Goal: Task Accomplishment & Management: Manage account settings

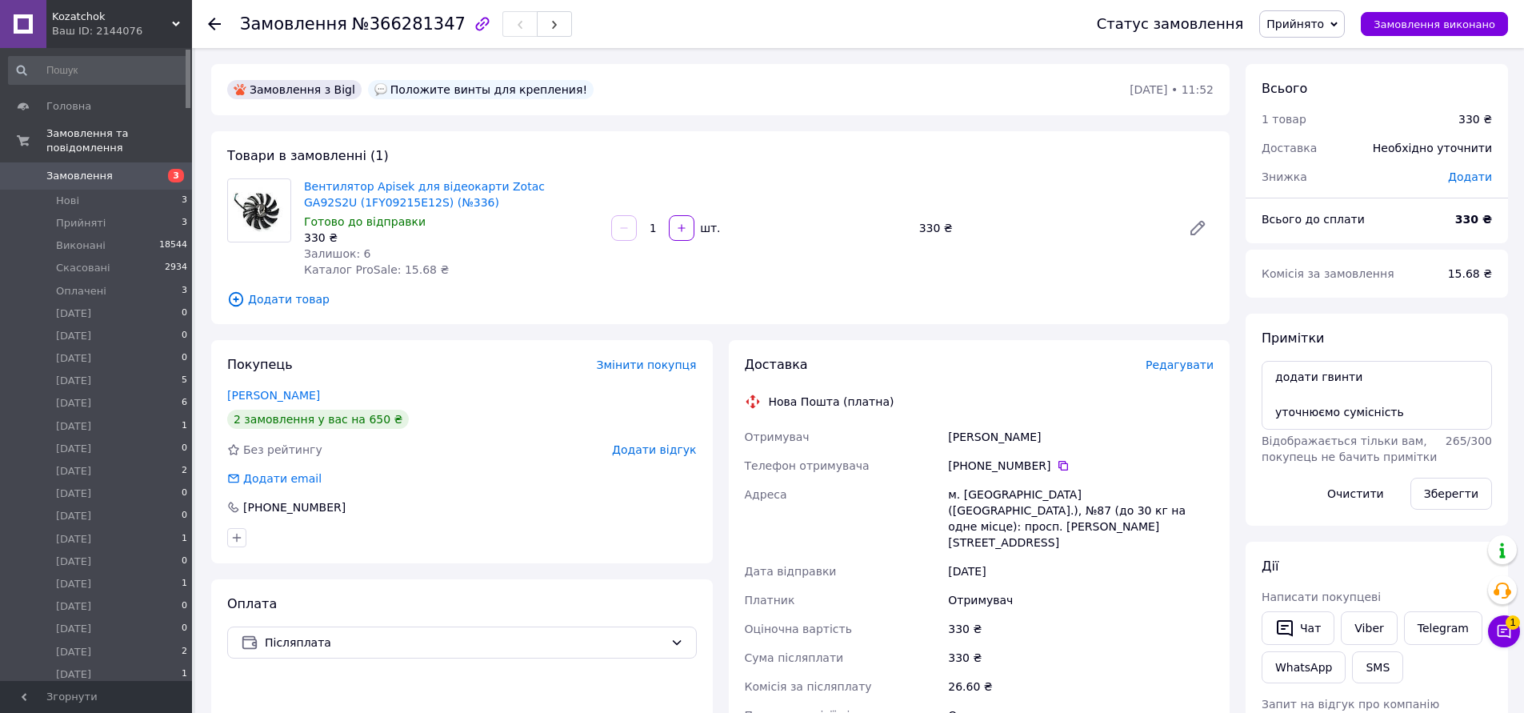
click at [1311, 28] on span "Прийнято" at bounding box center [1295, 24] width 58 height 13
click at [1335, 133] on li "Оплачен" at bounding box center [1312, 134] width 104 height 24
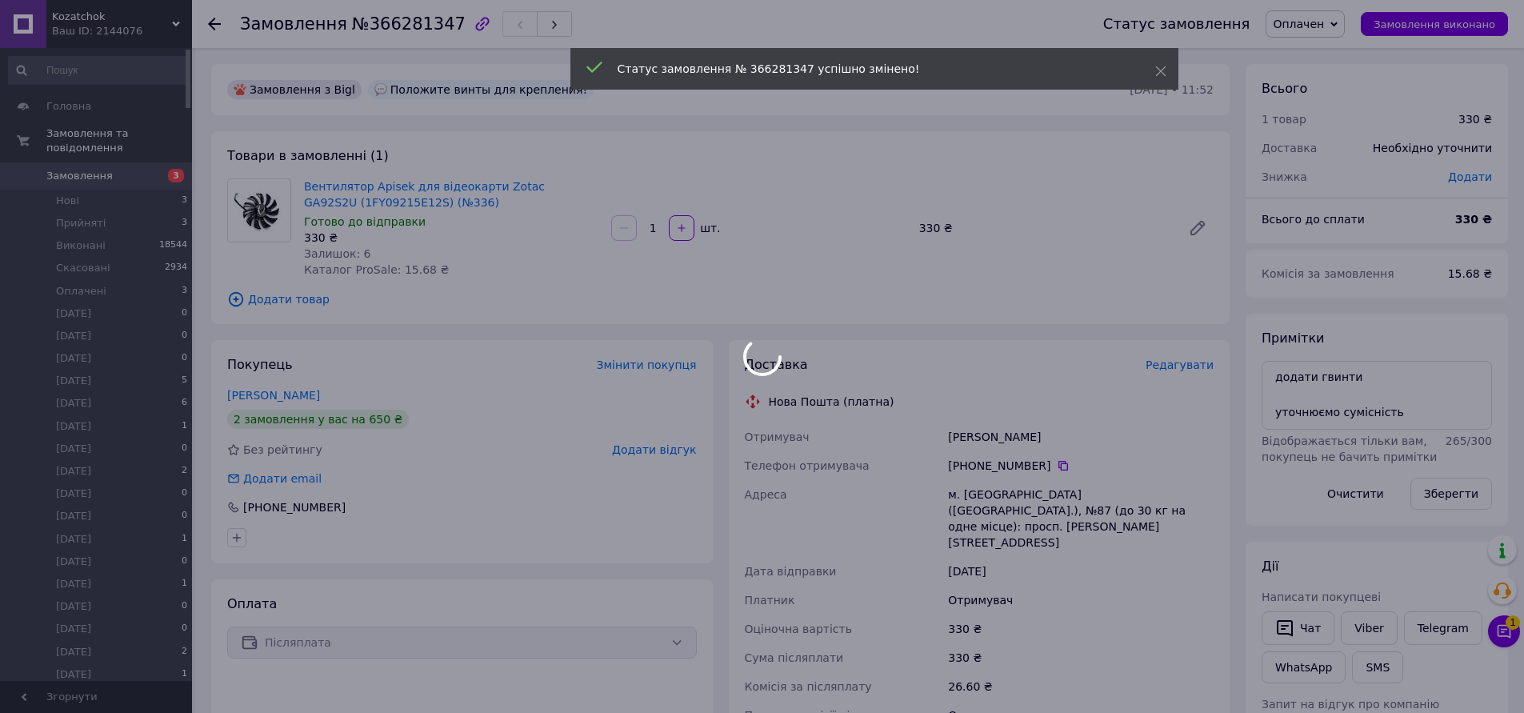
drag, startPoint x: 1401, startPoint y: 414, endPoint x: 1249, endPoint y: 406, distance: 152.2
click at [1221, 411] on body "Kozatchok Ваш ID: 2144076 Сайт Kozatchok Кабінет покупця Перевірити стан систем…" at bounding box center [762, 582] width 1524 height 1164
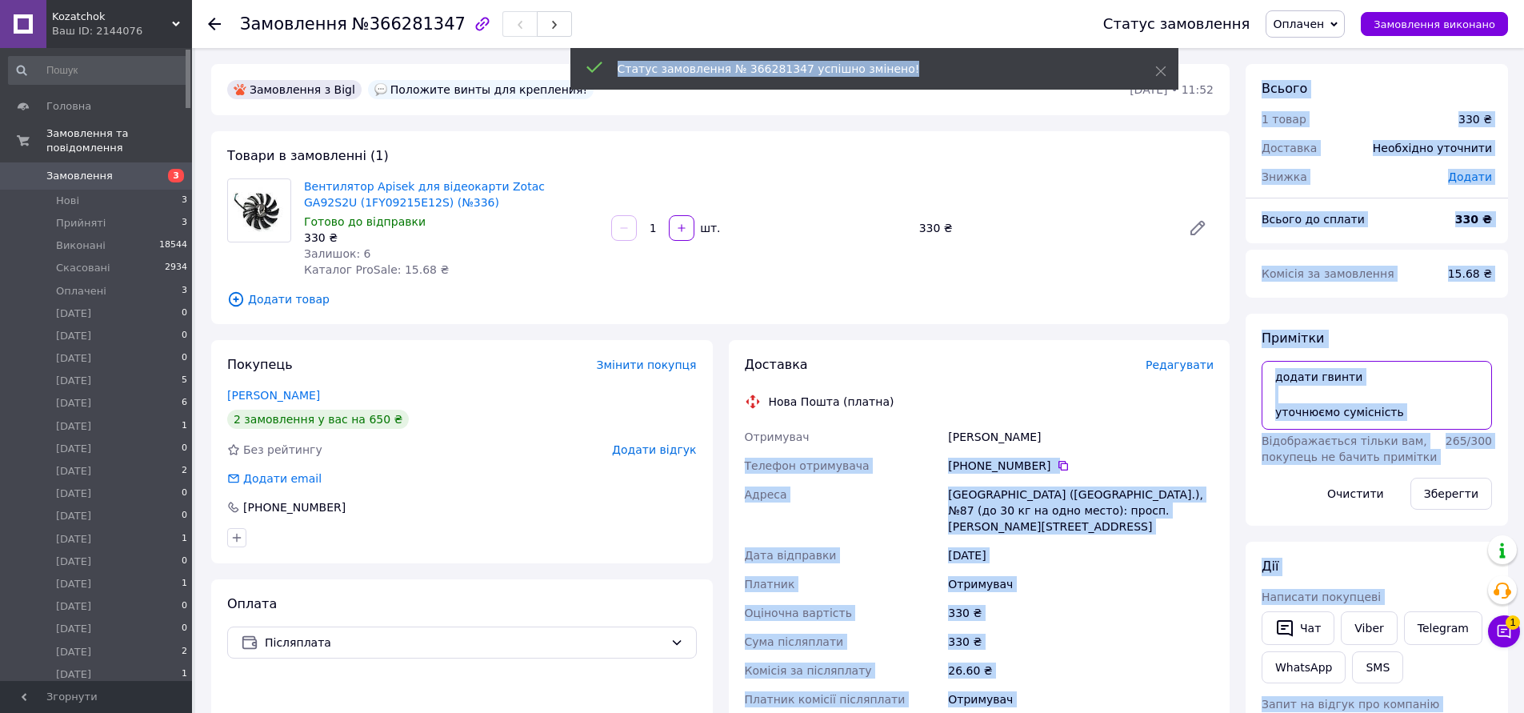
click at [1395, 366] on textarea "додати гвинти уточнюємо сумісність" at bounding box center [1376, 395] width 230 height 69
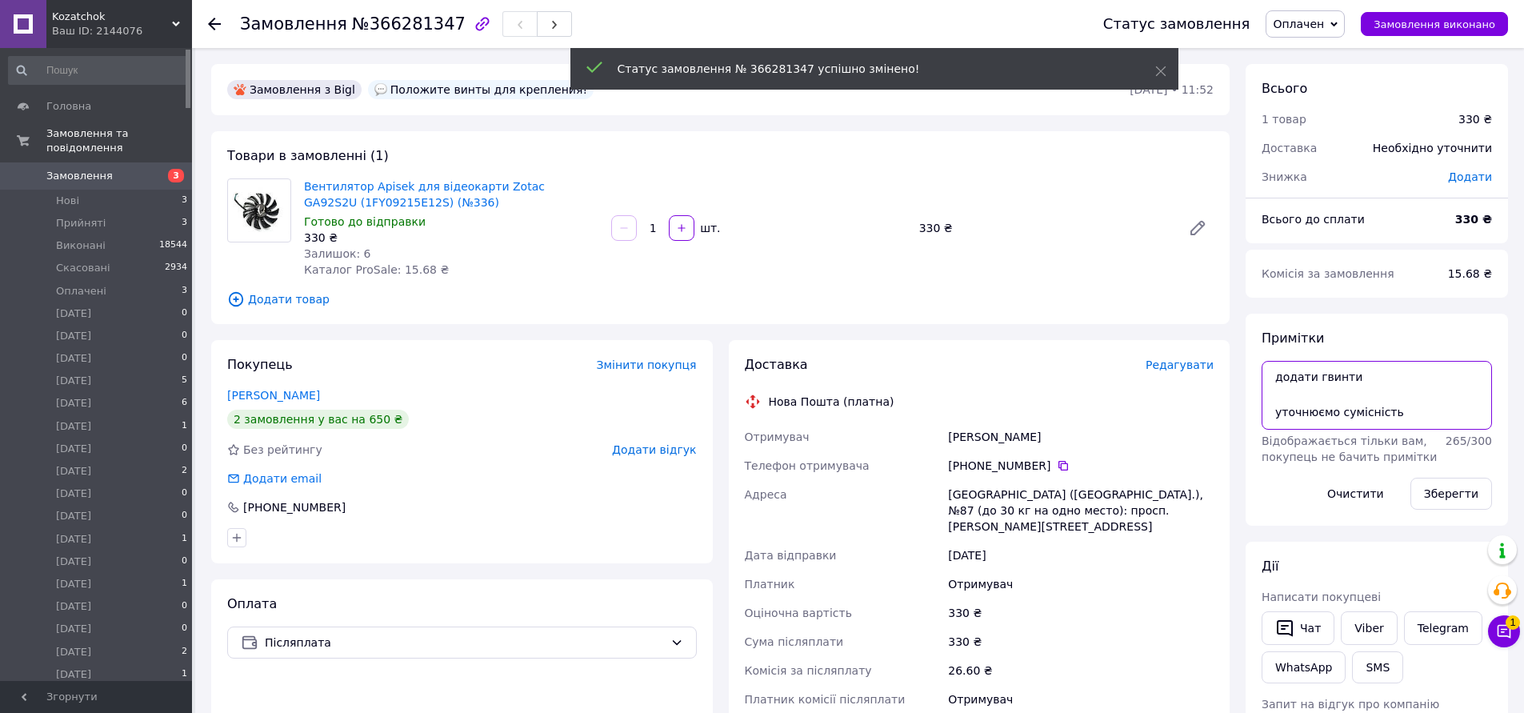
drag, startPoint x: 1398, startPoint y: 412, endPoint x: 1230, endPoint y: 410, distance: 168.0
click at [1229, 410] on div "Замовлення з Bigl Положите винты для крепления! 12.10.2025 • 11:52 Товари в зам…" at bounding box center [859, 606] width 1313 height 1085
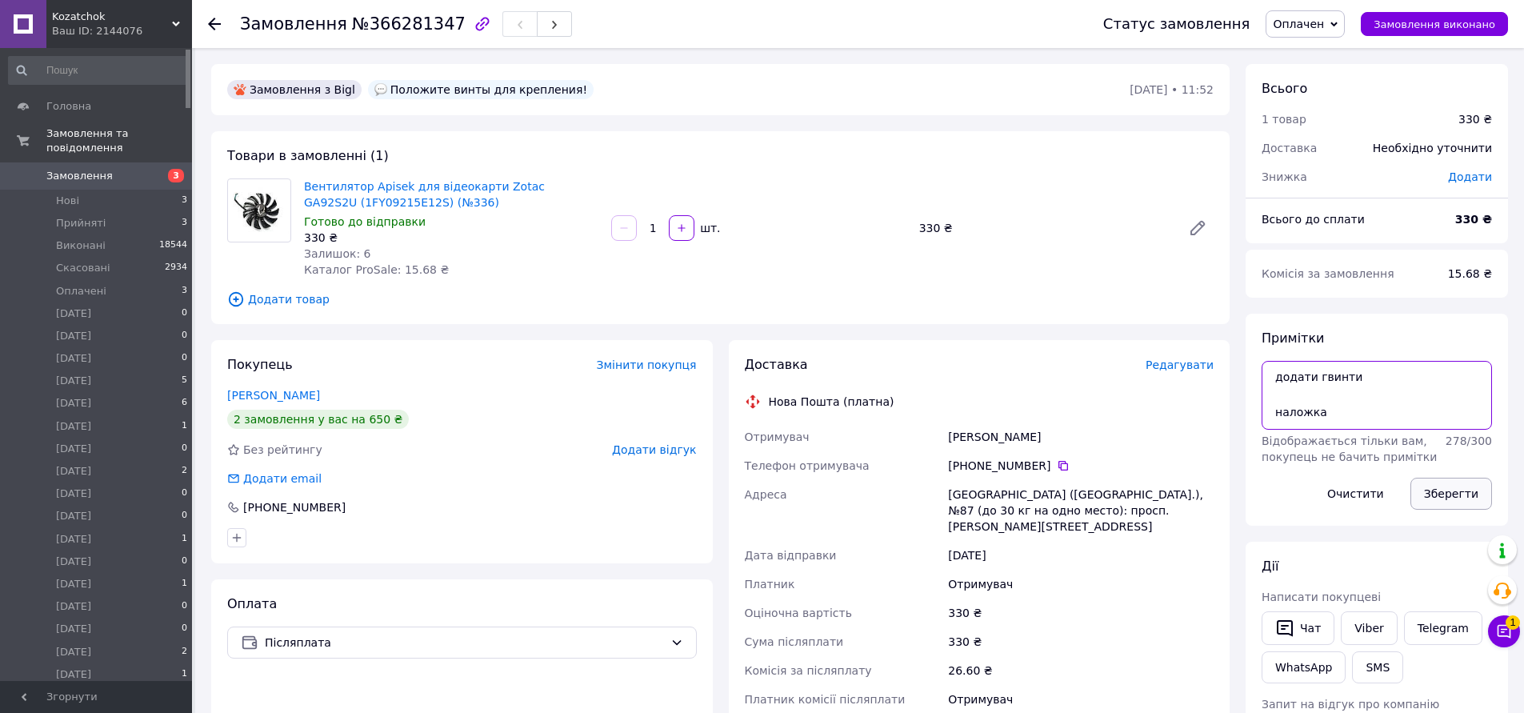
type textarea "додати гвинти наложка"
click at [1439, 492] on button "Зберегти" at bounding box center [1451, 494] width 82 height 32
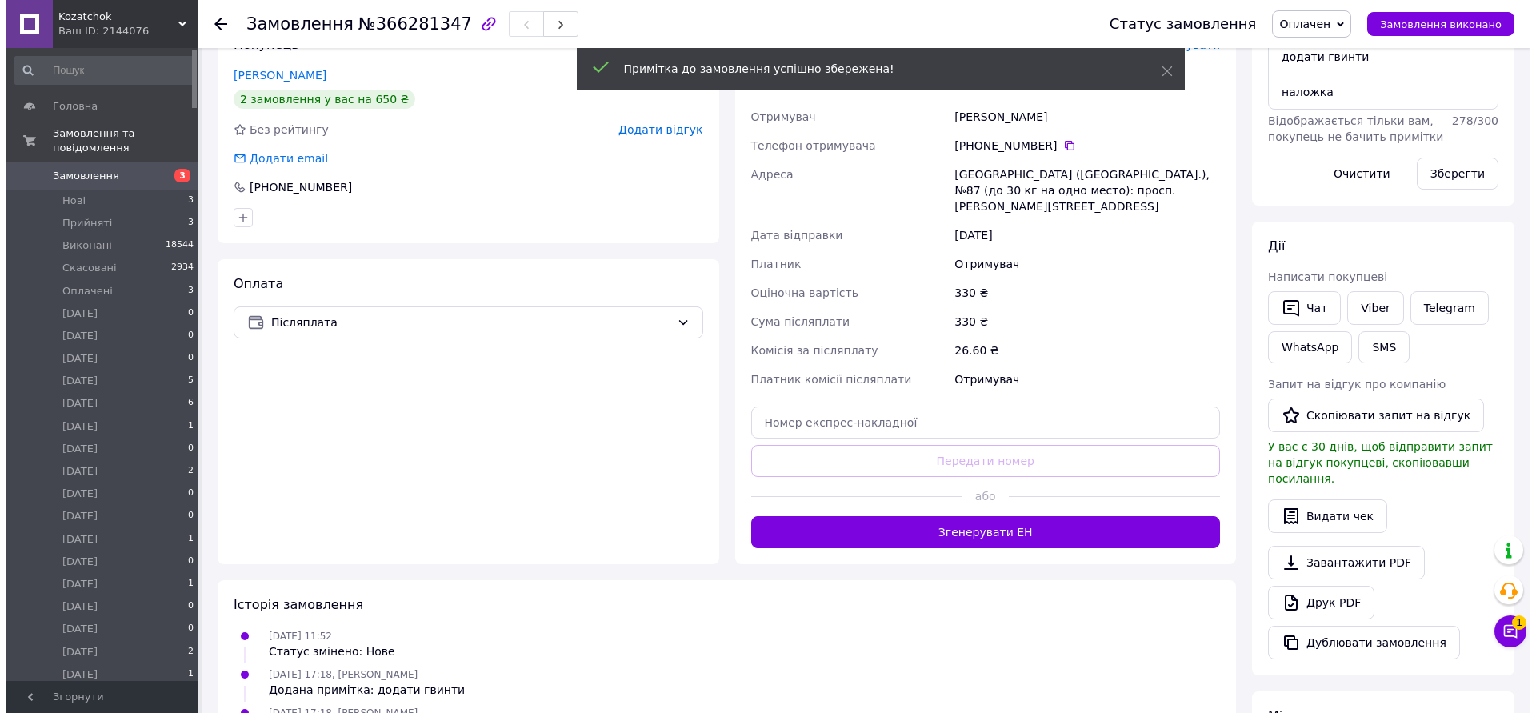
scroll to position [80, 0]
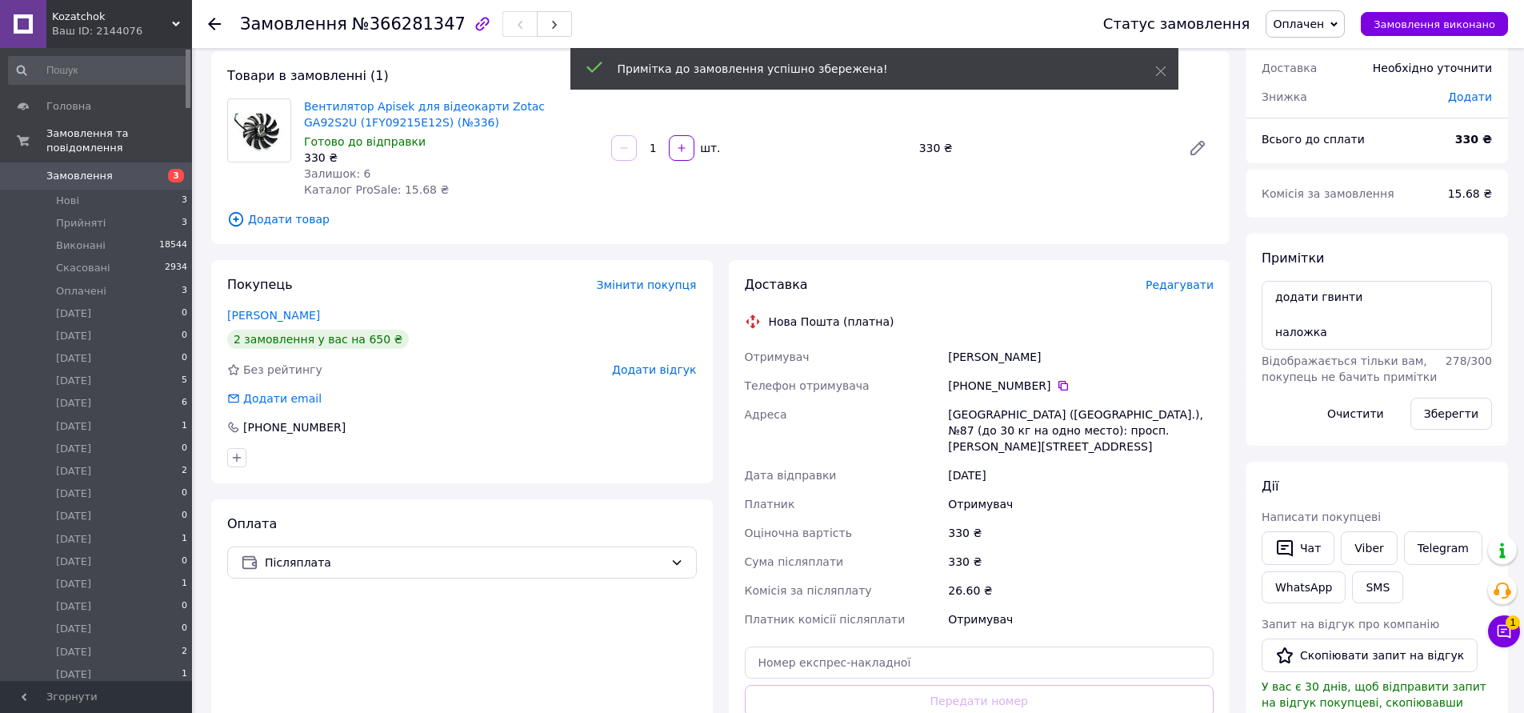
click at [1189, 287] on span "Редагувати" at bounding box center [1179, 284] width 68 height 13
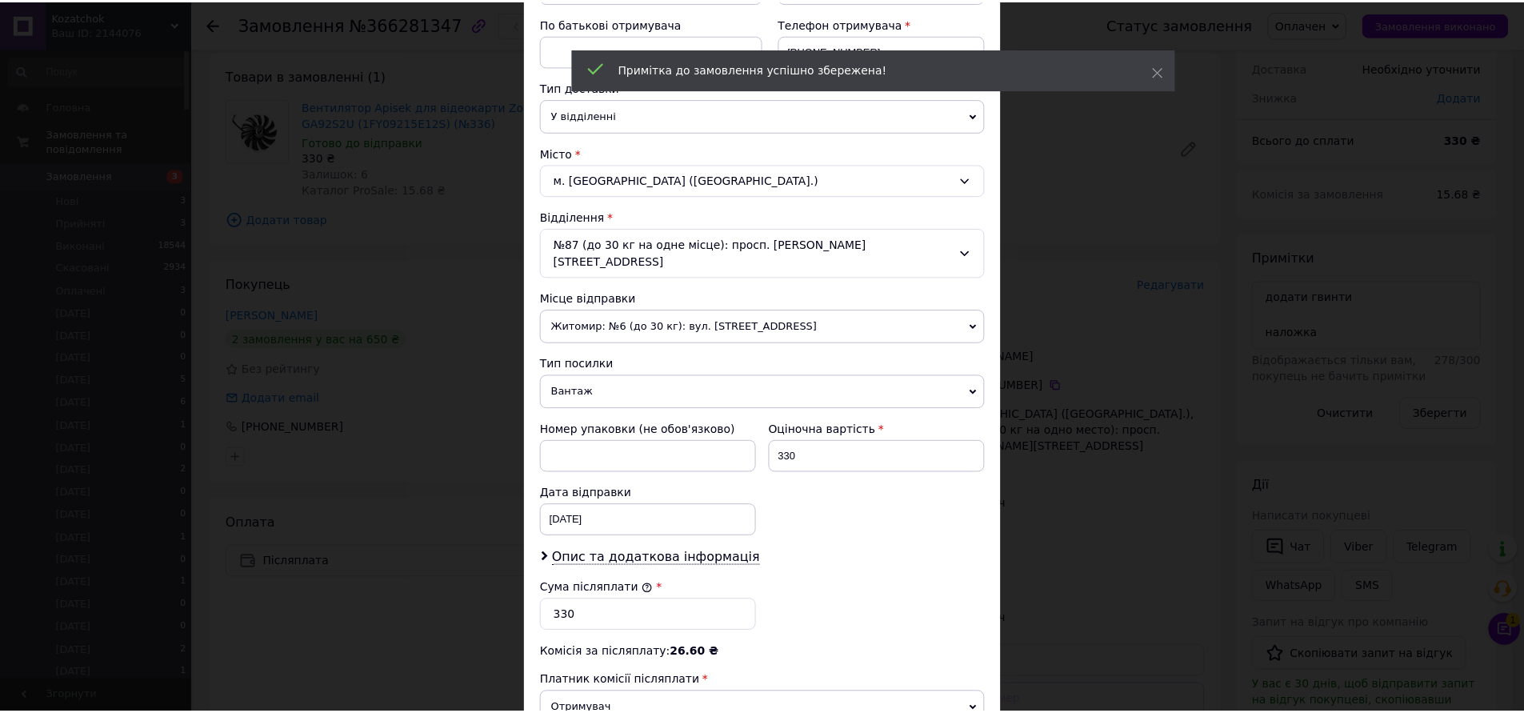
scroll to position [508, 0]
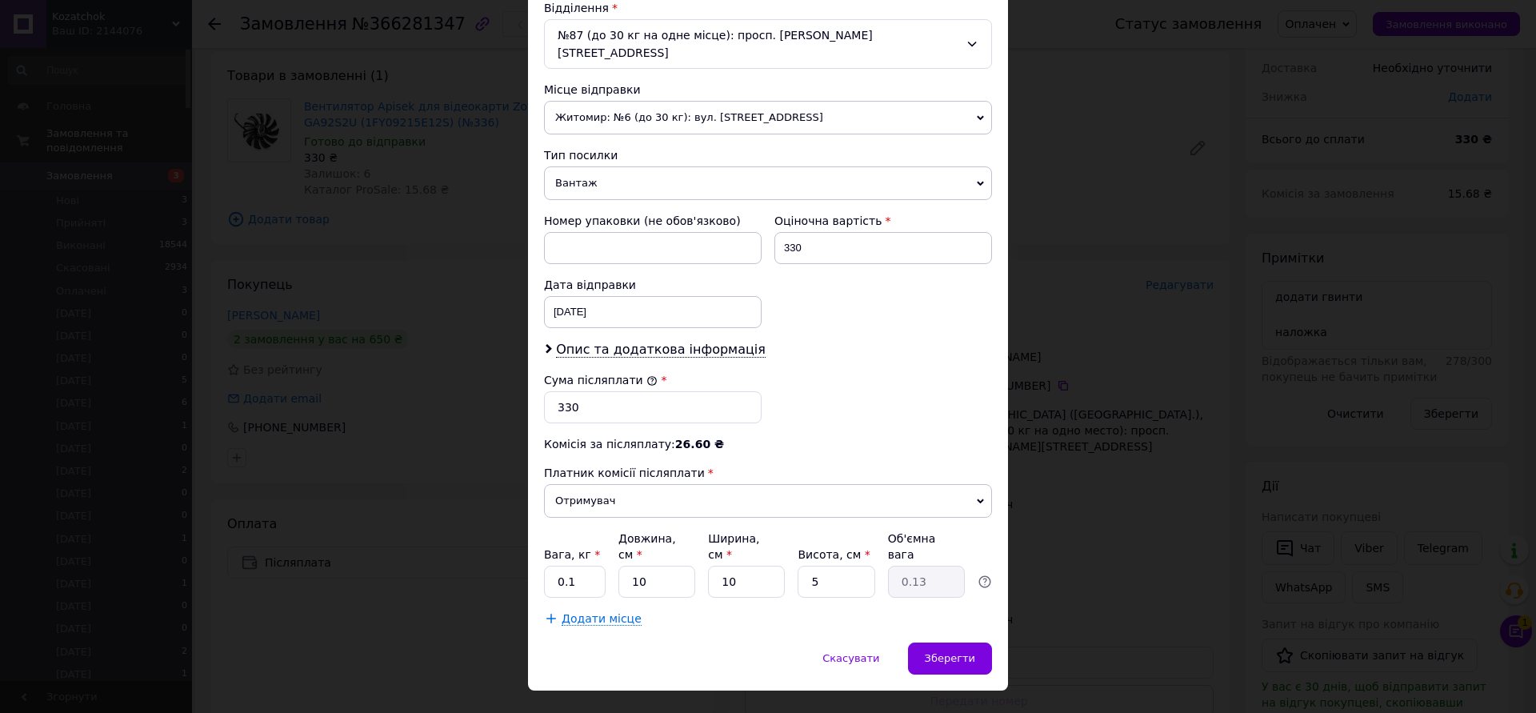
click at [1131, 382] on div "× Редагування доставки Спосіб доставки Нова Пошта (платна) Платник Отримувач Ві…" at bounding box center [768, 356] width 1536 height 713
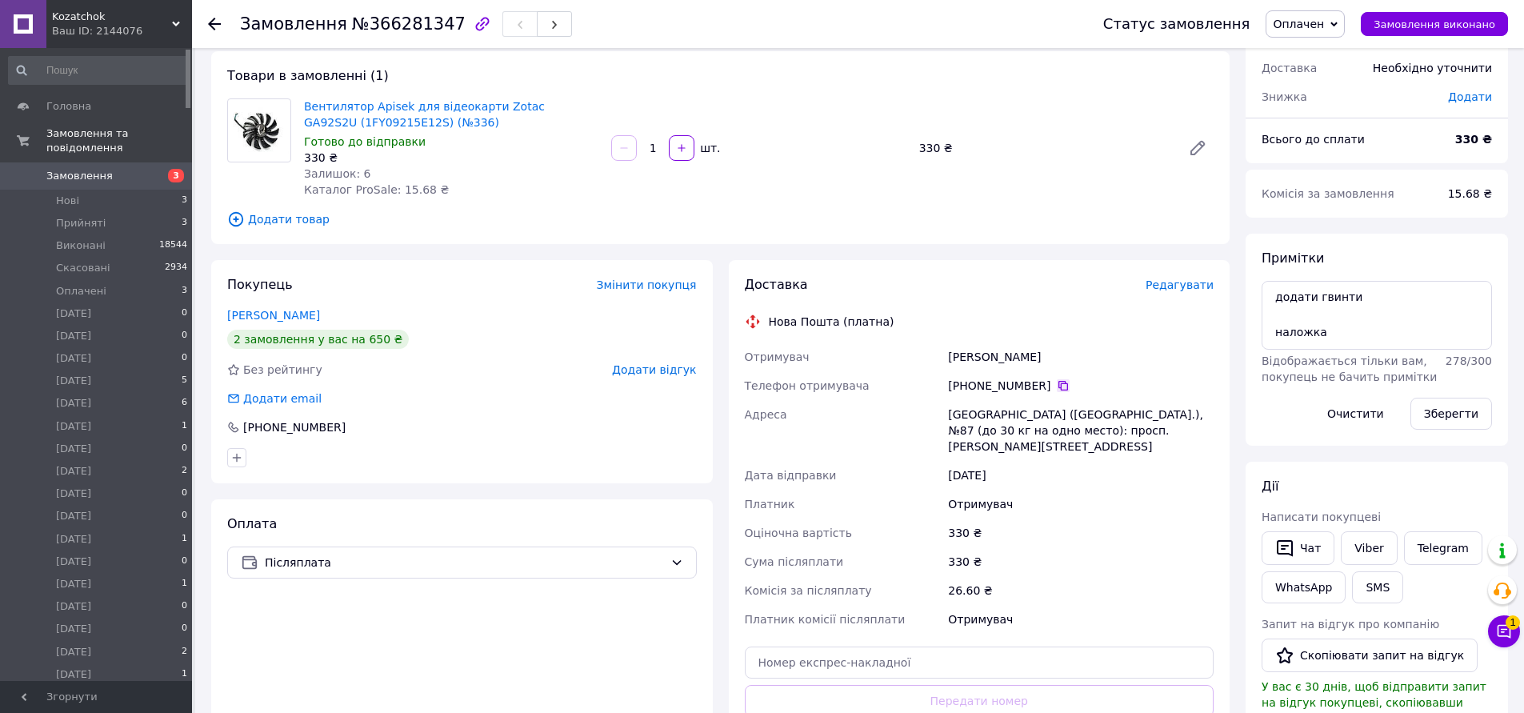
click at [1058, 388] on icon at bounding box center [1063, 386] width 10 height 10
click at [390, 24] on span "№366281347" at bounding box center [409, 23] width 114 height 19
copy span "366281347"
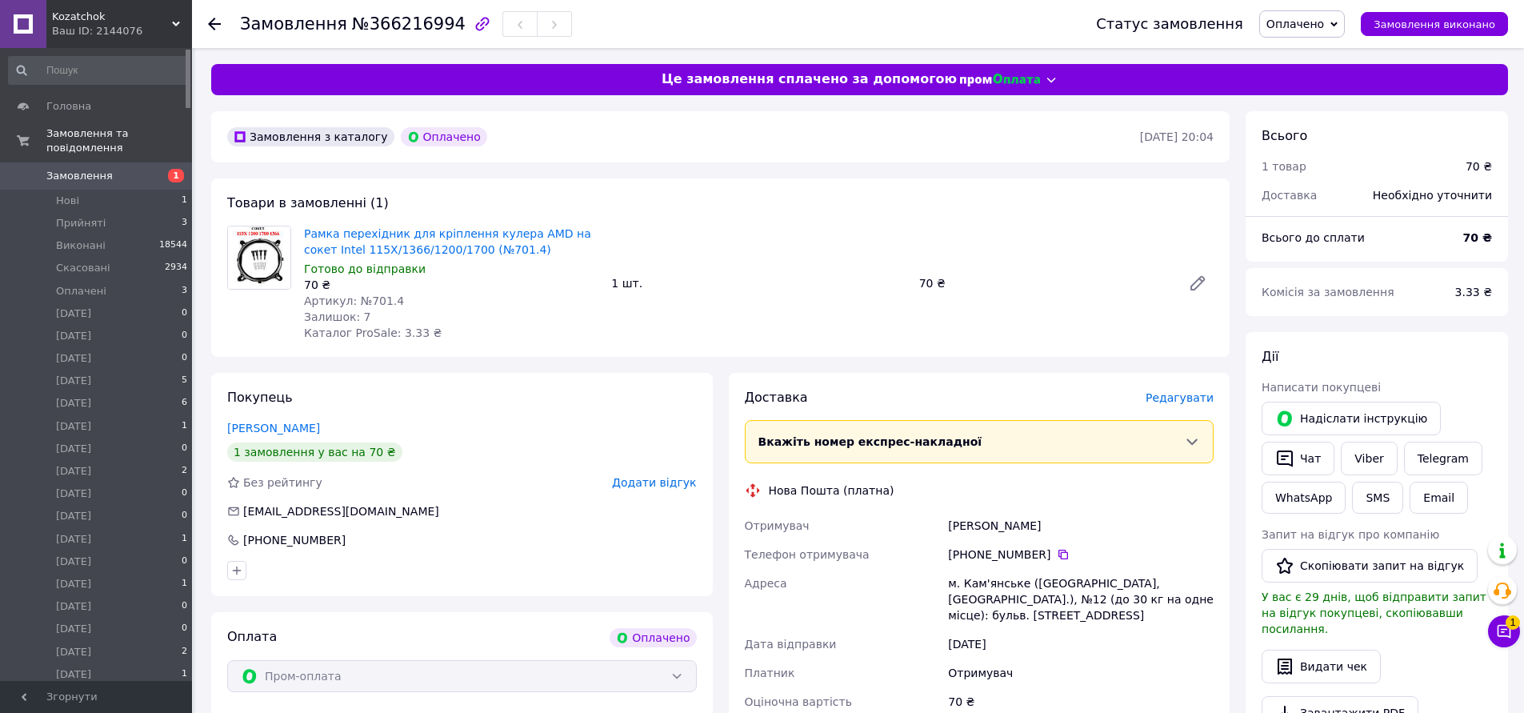
click at [386, 17] on span "№366216994" at bounding box center [409, 23] width 114 height 19
copy span "366216994"
click at [1309, 22] on span "Оплачено" at bounding box center [1295, 24] width 58 height 13
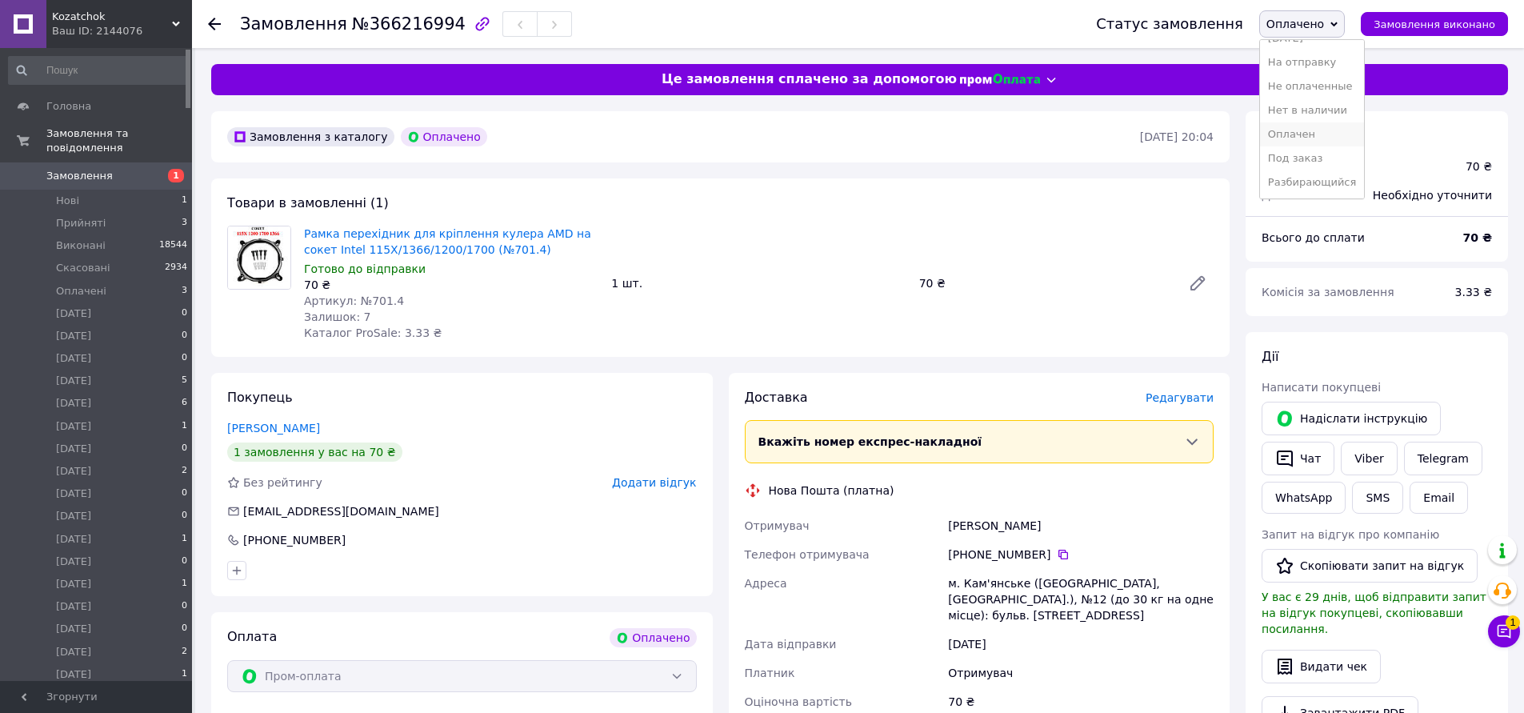
click at [1324, 138] on li "Оплачен" at bounding box center [1312, 134] width 104 height 24
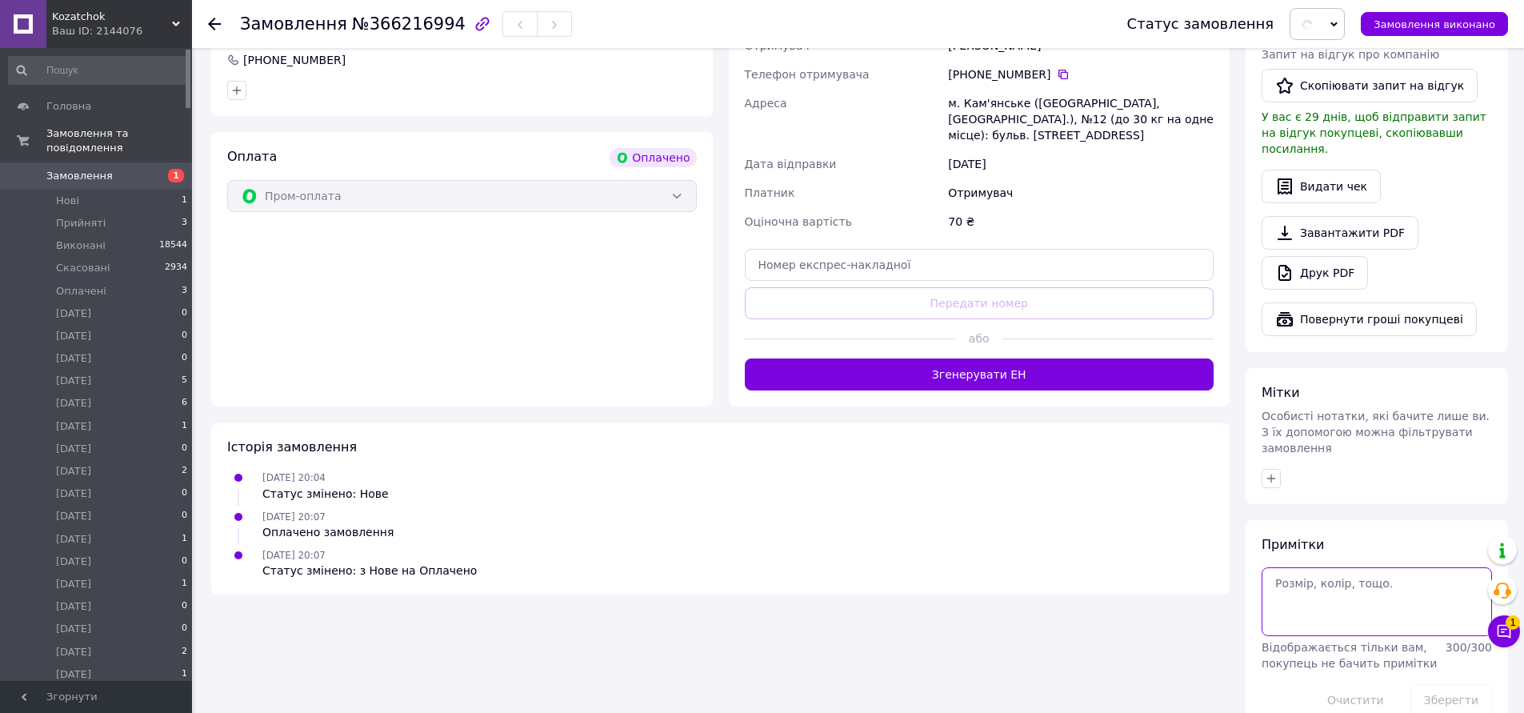
click at [1326, 567] on textarea at bounding box center [1376, 601] width 230 height 69
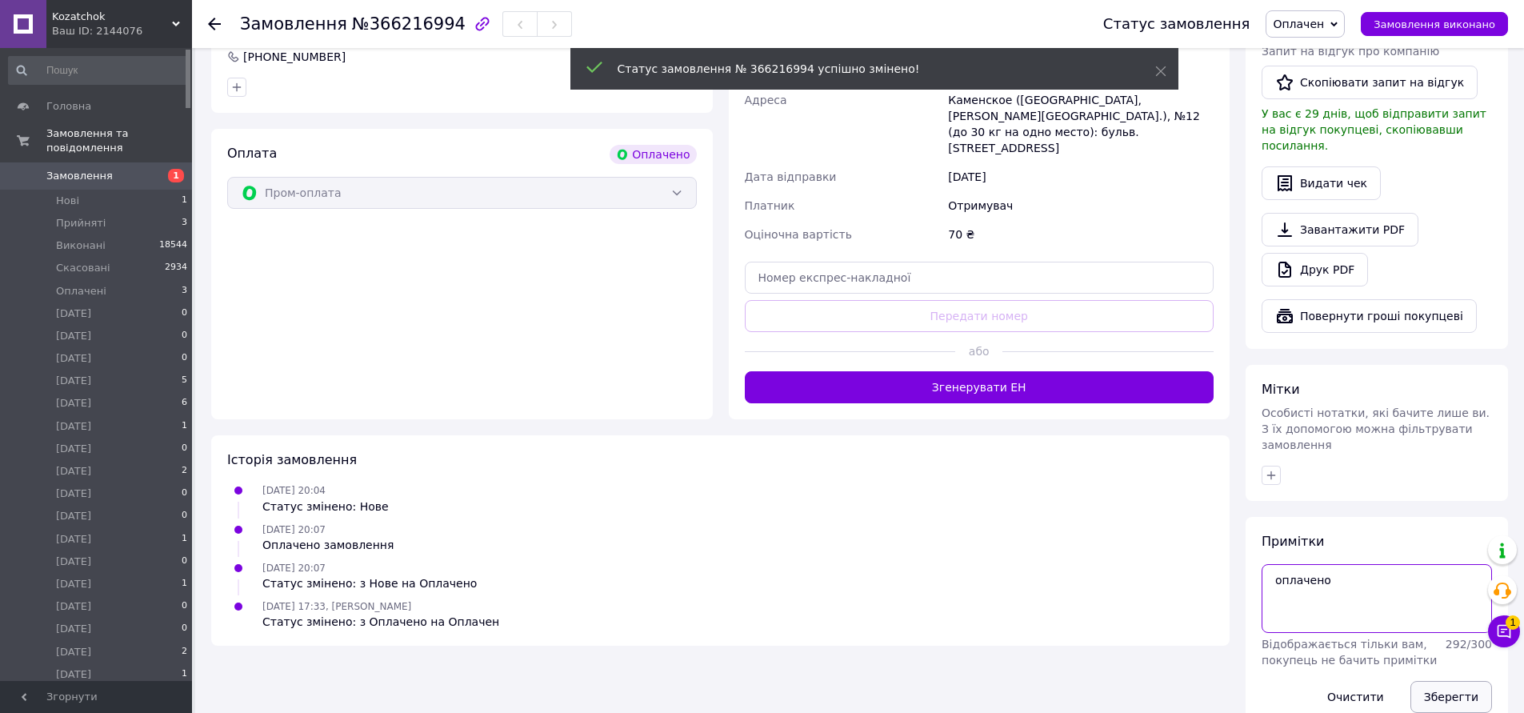
type textarea "оплачено"
click at [1443, 681] on button "Зберегти" at bounding box center [1451, 697] width 82 height 32
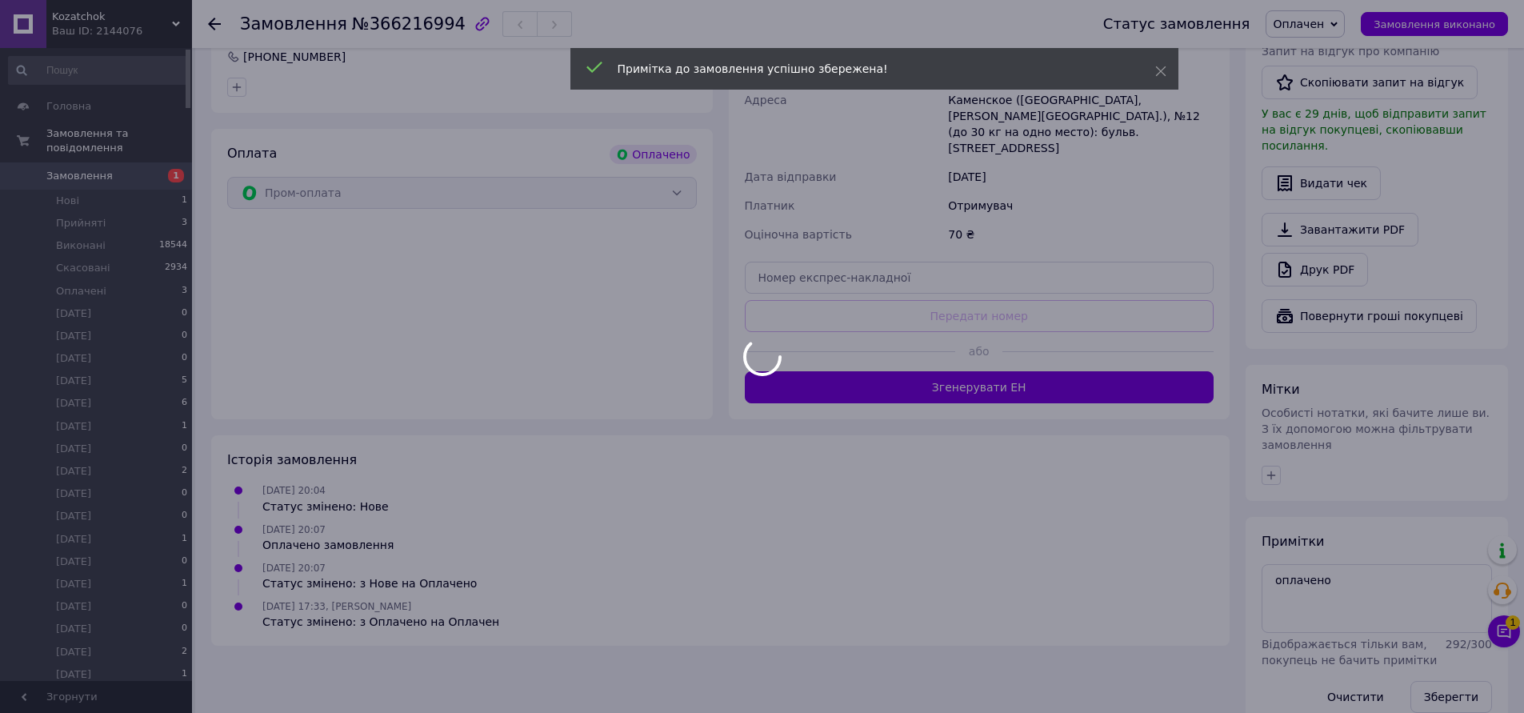
scroll to position [243, 0]
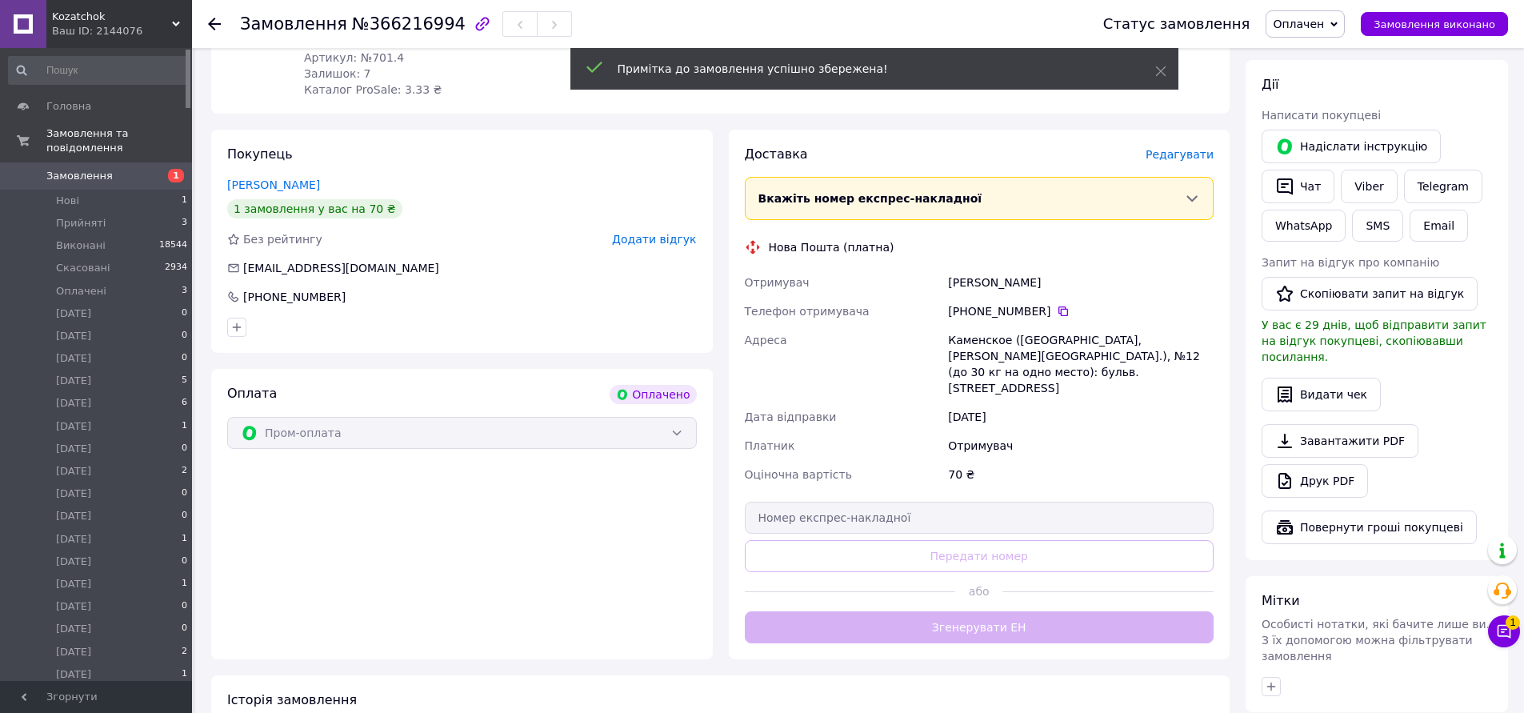
click at [1187, 151] on span "Редагувати" at bounding box center [1179, 154] width 68 height 13
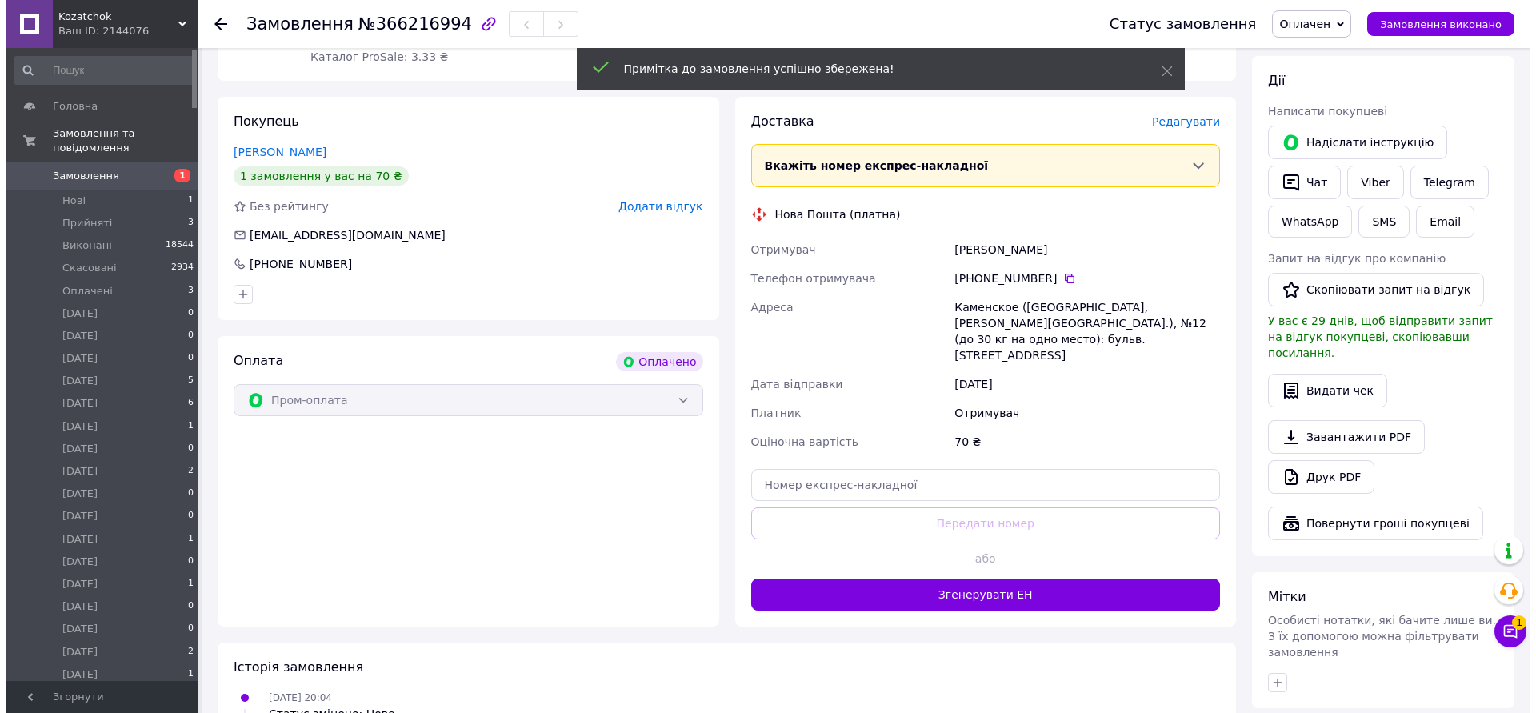
scroll to position [83, 0]
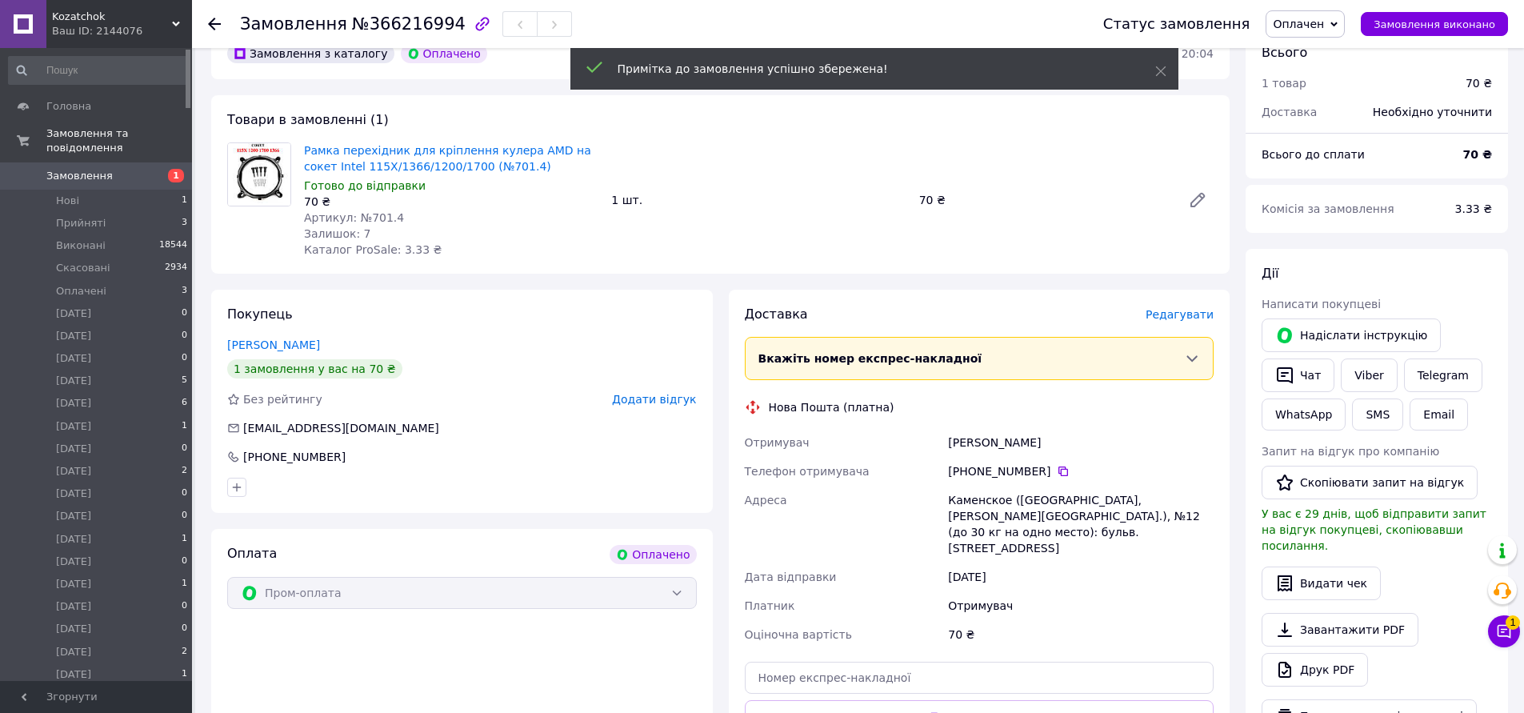
click at [1172, 316] on span "Редагувати" at bounding box center [1179, 314] width 68 height 13
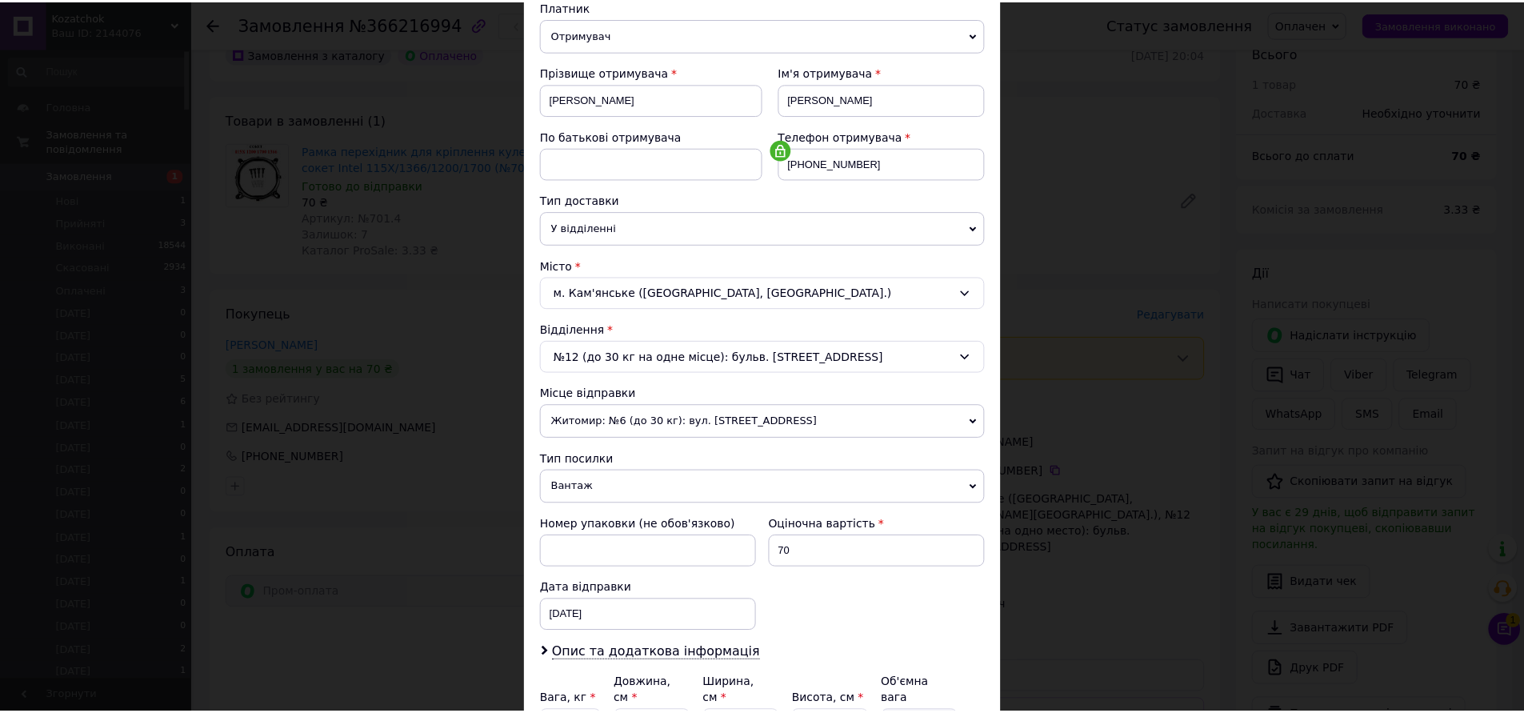
scroll to position [350, 0]
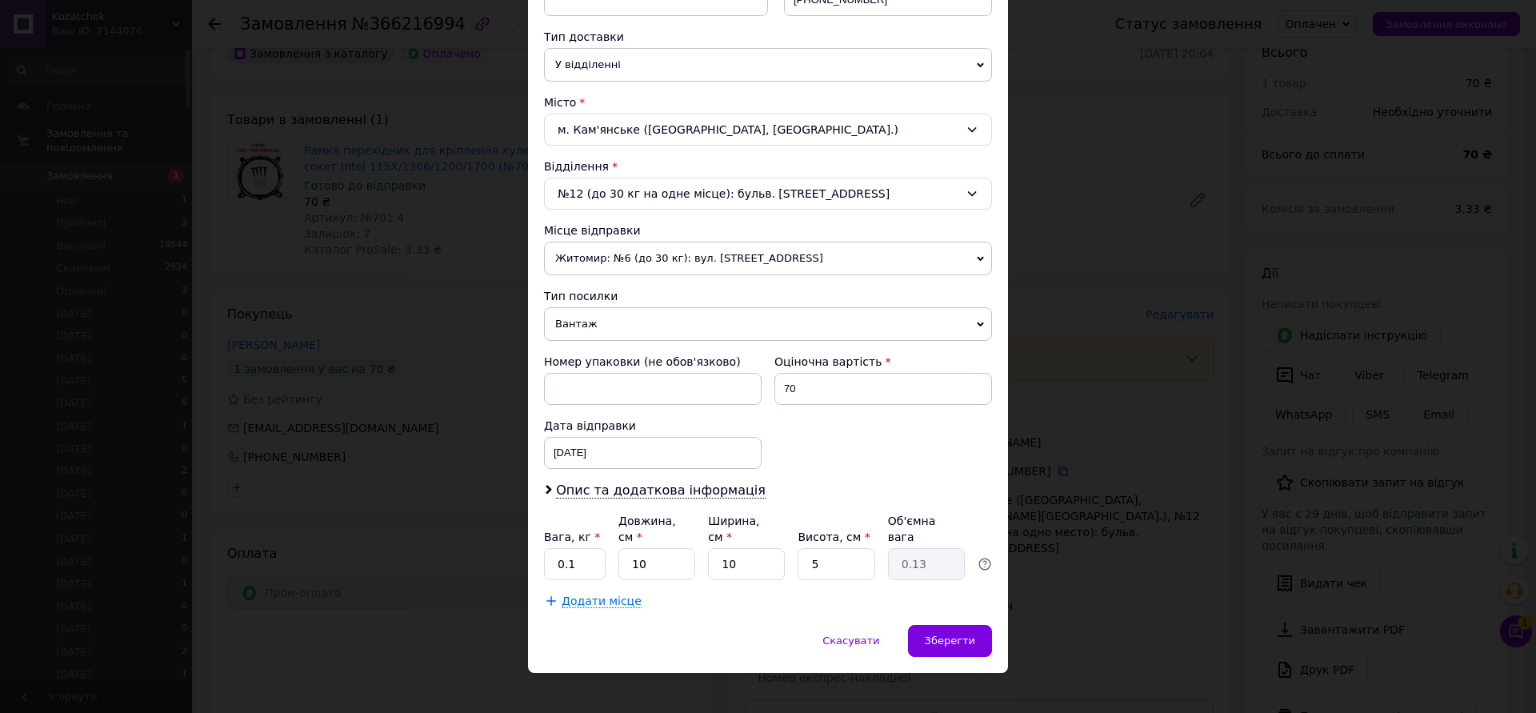
click at [1122, 402] on div "× Редагування доставки Спосіб доставки Нова Пошта (платна) Платник Отримувач Ві…" at bounding box center [768, 356] width 1536 height 713
